Goal: Task Accomplishment & Management: Use online tool/utility

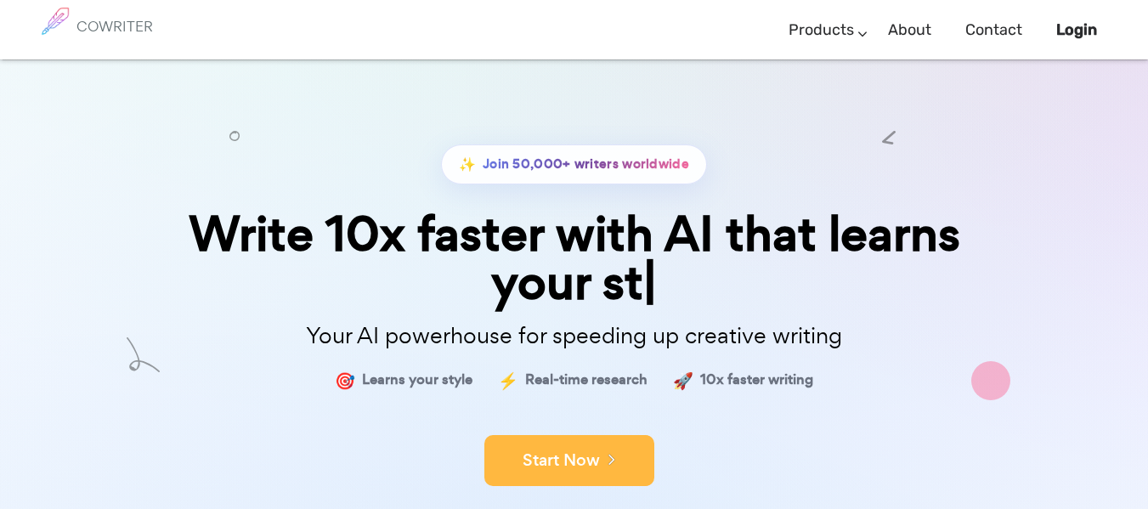
click at [618, 471] on button "Start Now" at bounding box center [569, 460] width 170 height 51
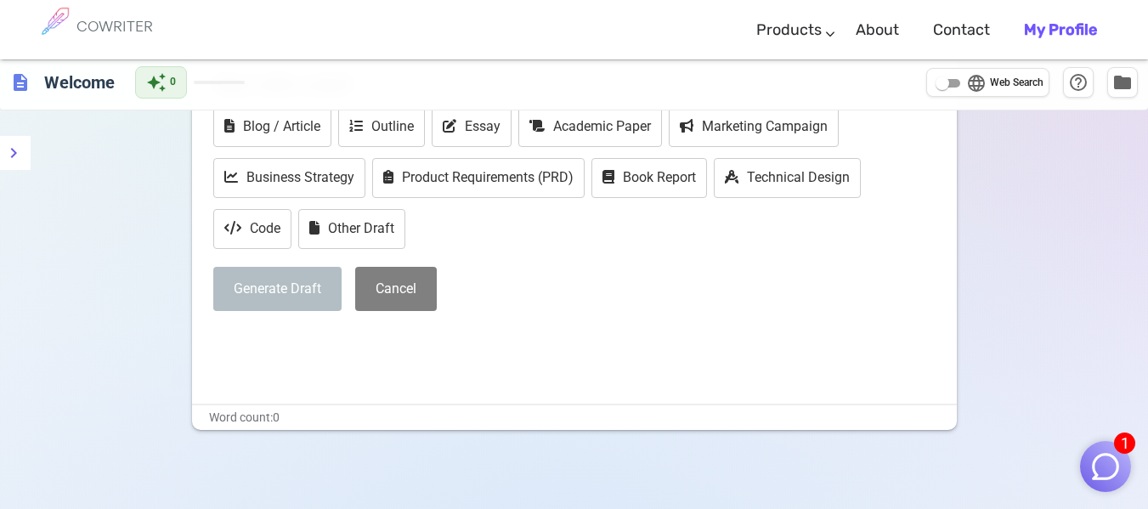
scroll to position [139, 0]
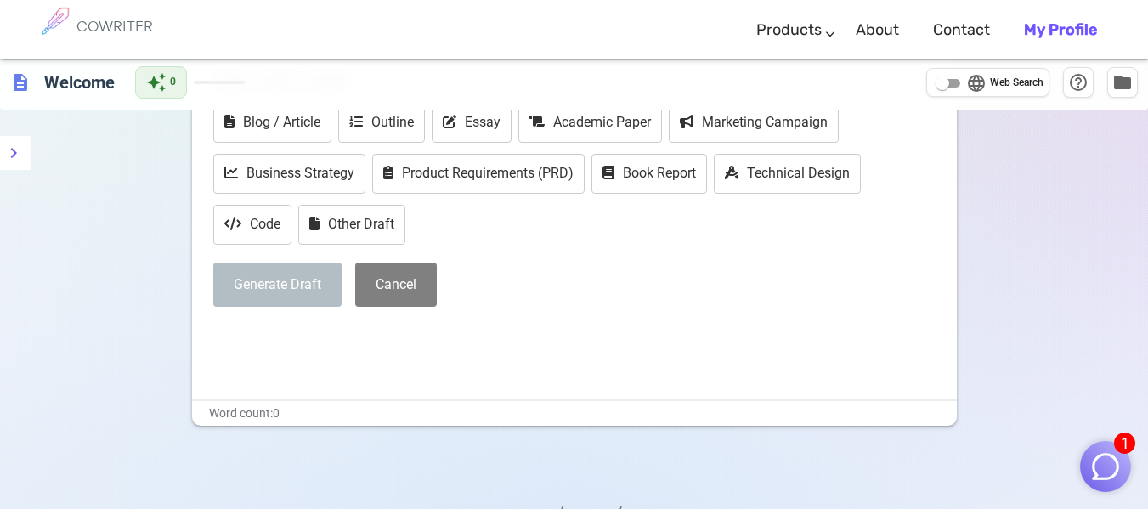
click at [1109, 451] on img "button" at bounding box center [1105, 466] width 32 height 32
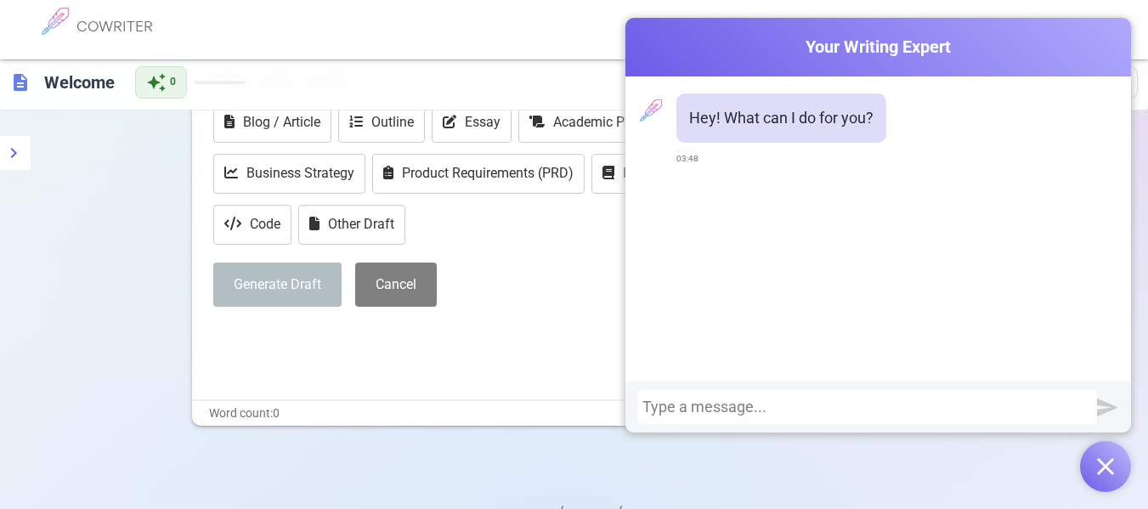
click at [1122, 472] on button "button" at bounding box center [1105, 466] width 51 height 51
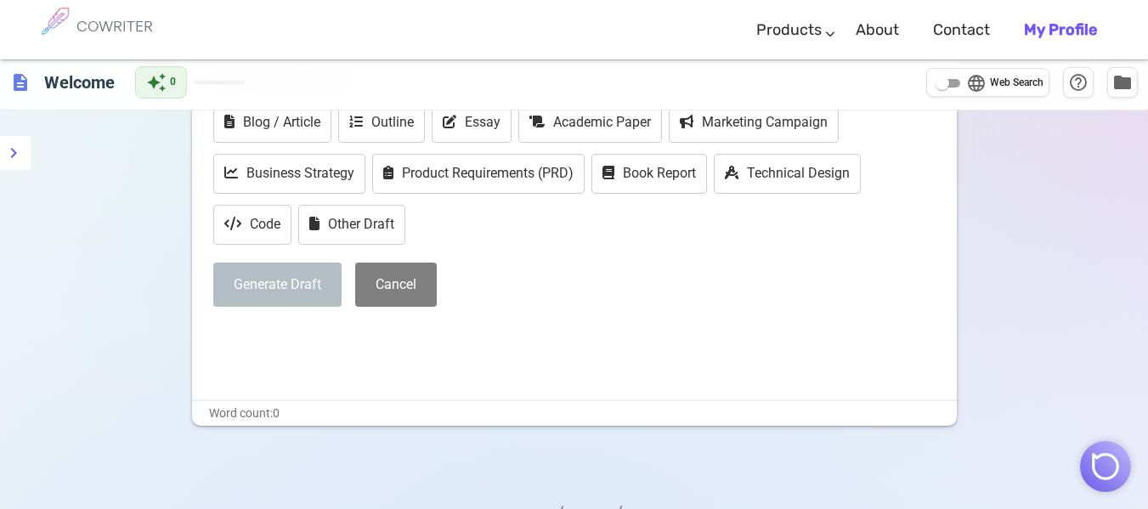
scroll to position [0, 0]
